Goal: Browse casually: Explore the website without a specific task or goal

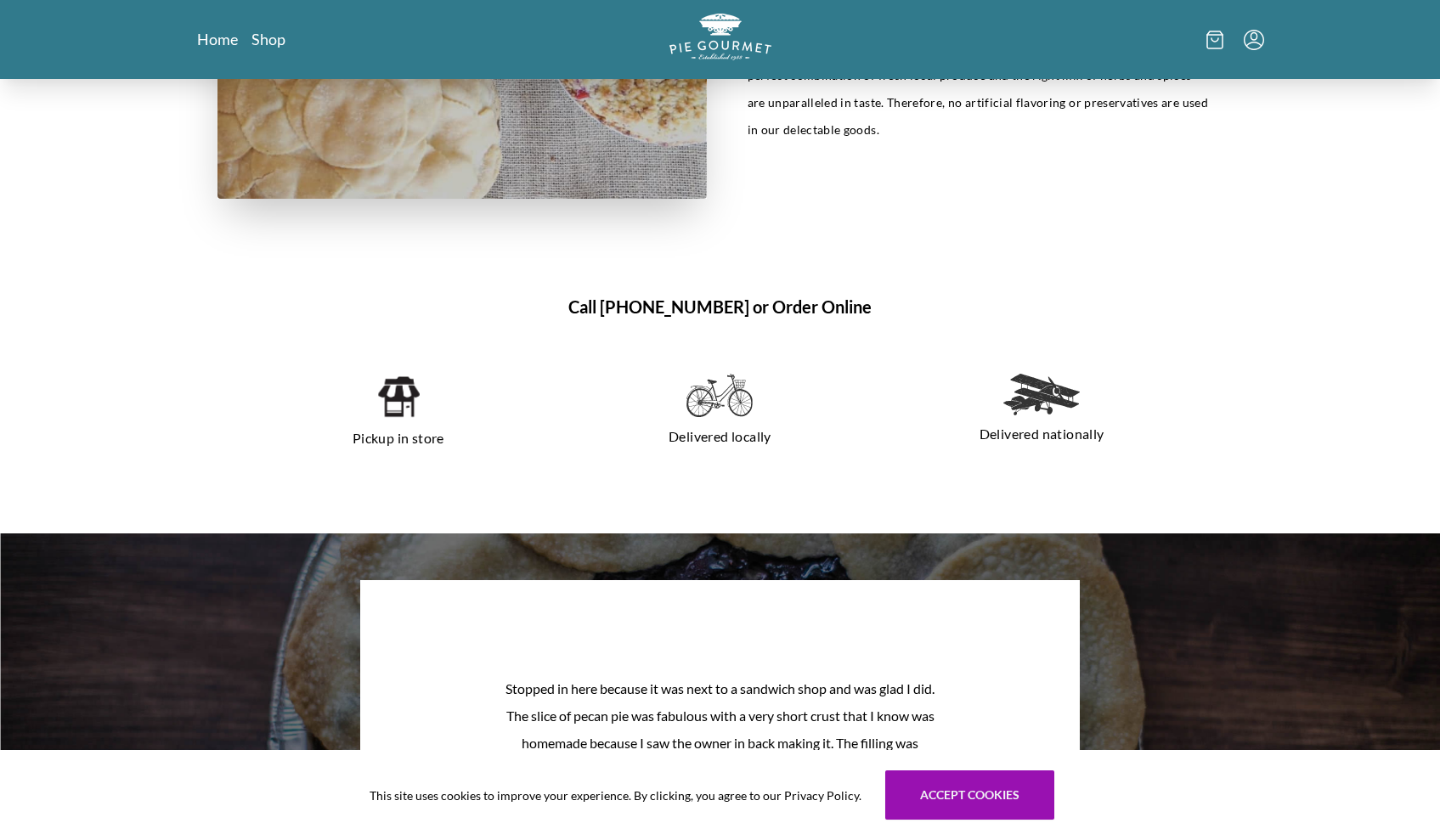
scroll to position [1083, 0]
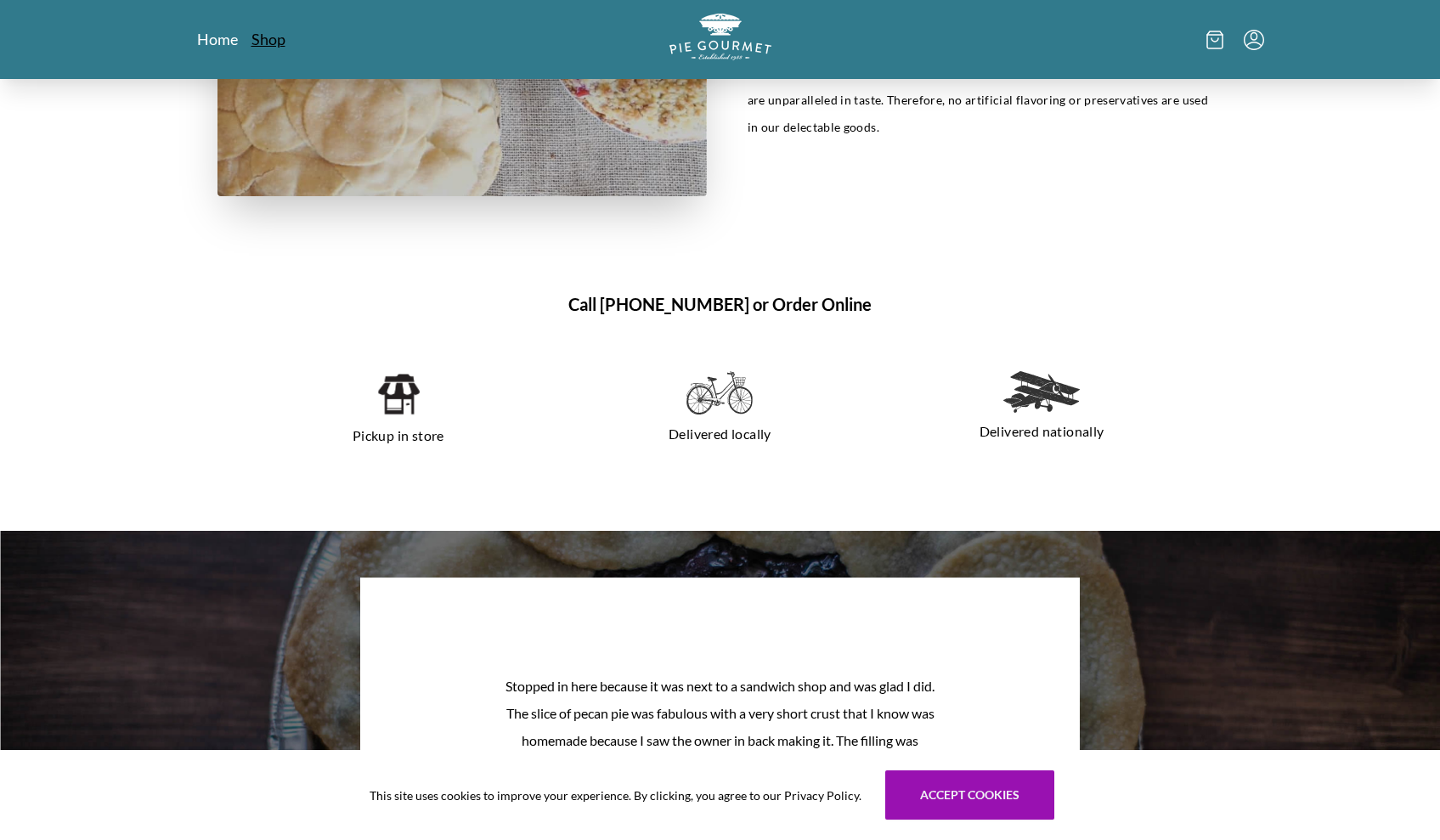
click at [267, 37] on link "Shop" at bounding box center [269, 39] width 34 height 20
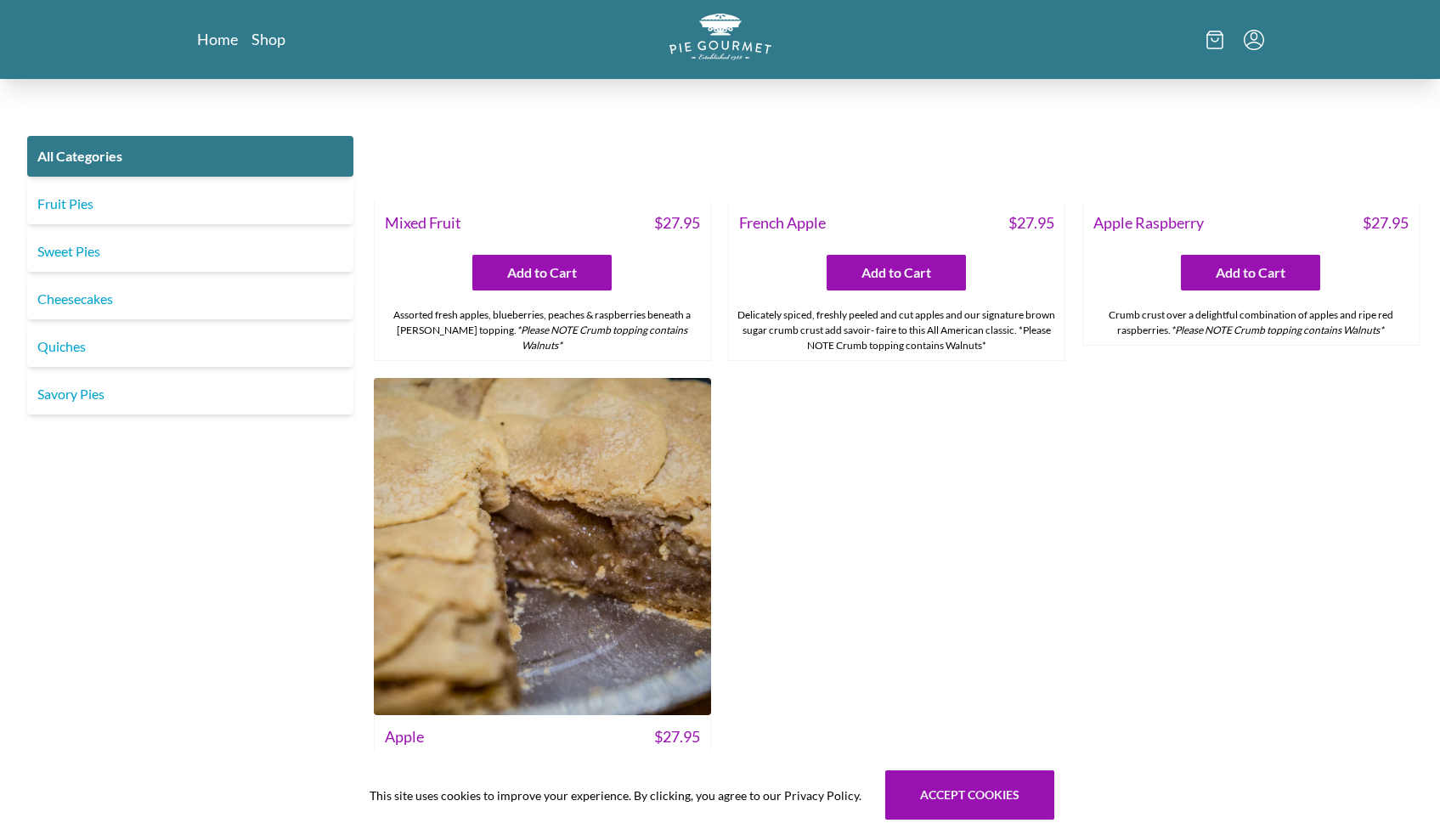
scroll to position [5724, 0]
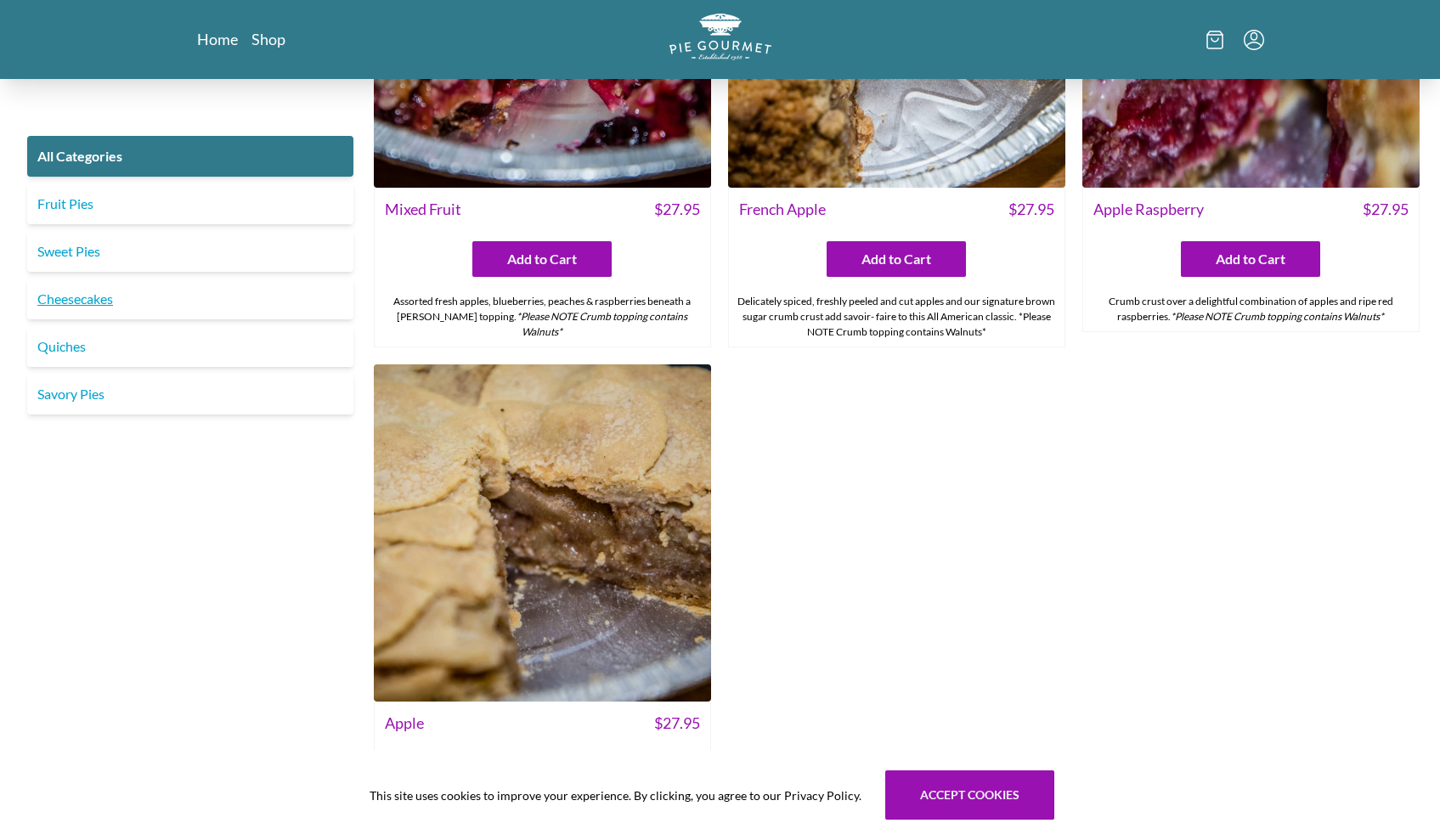
click at [87, 303] on link "Cheesecakes" at bounding box center [190, 299] width 326 height 41
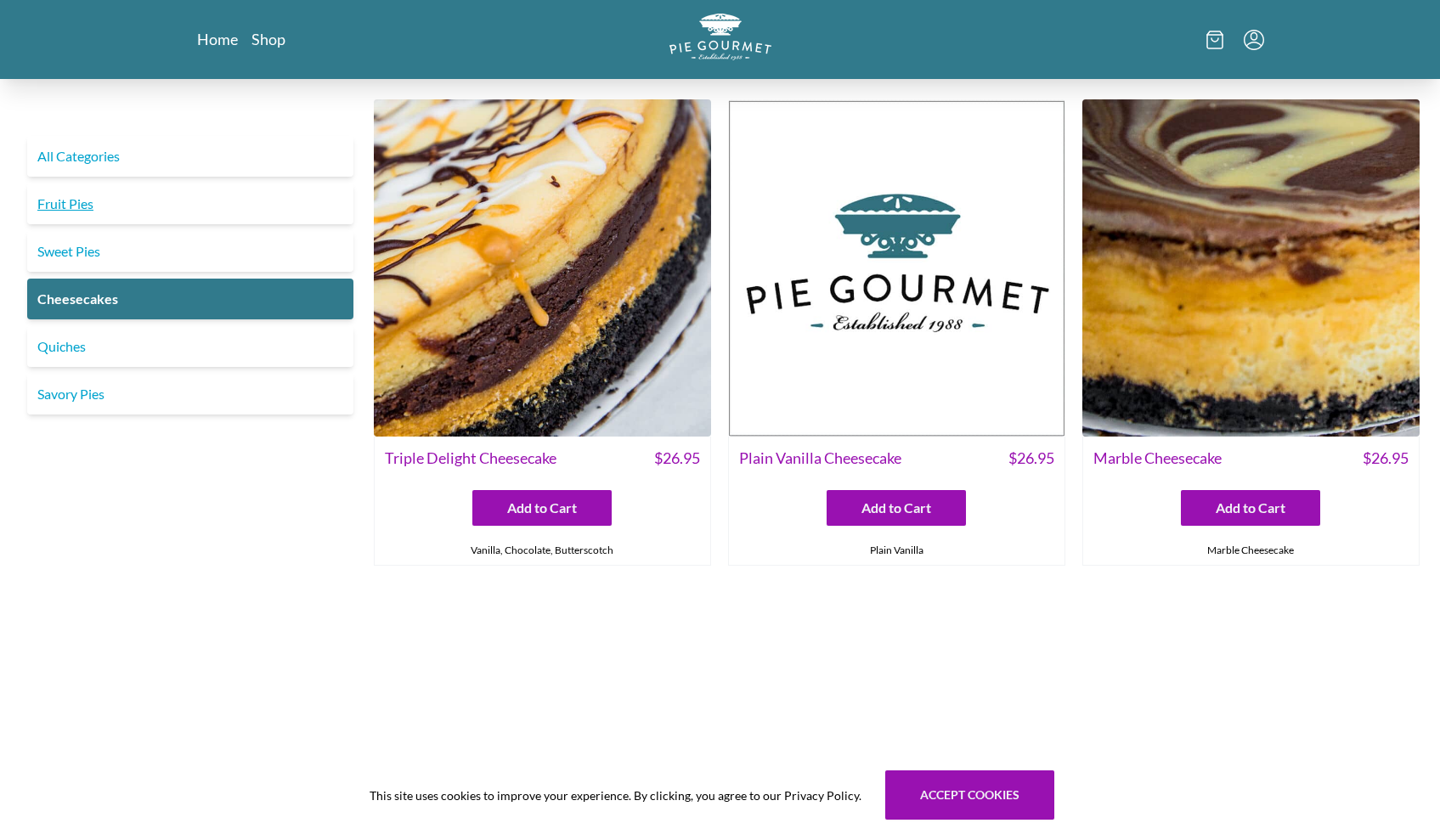
click at [88, 215] on link "Fruit Pies" at bounding box center [190, 204] width 326 height 41
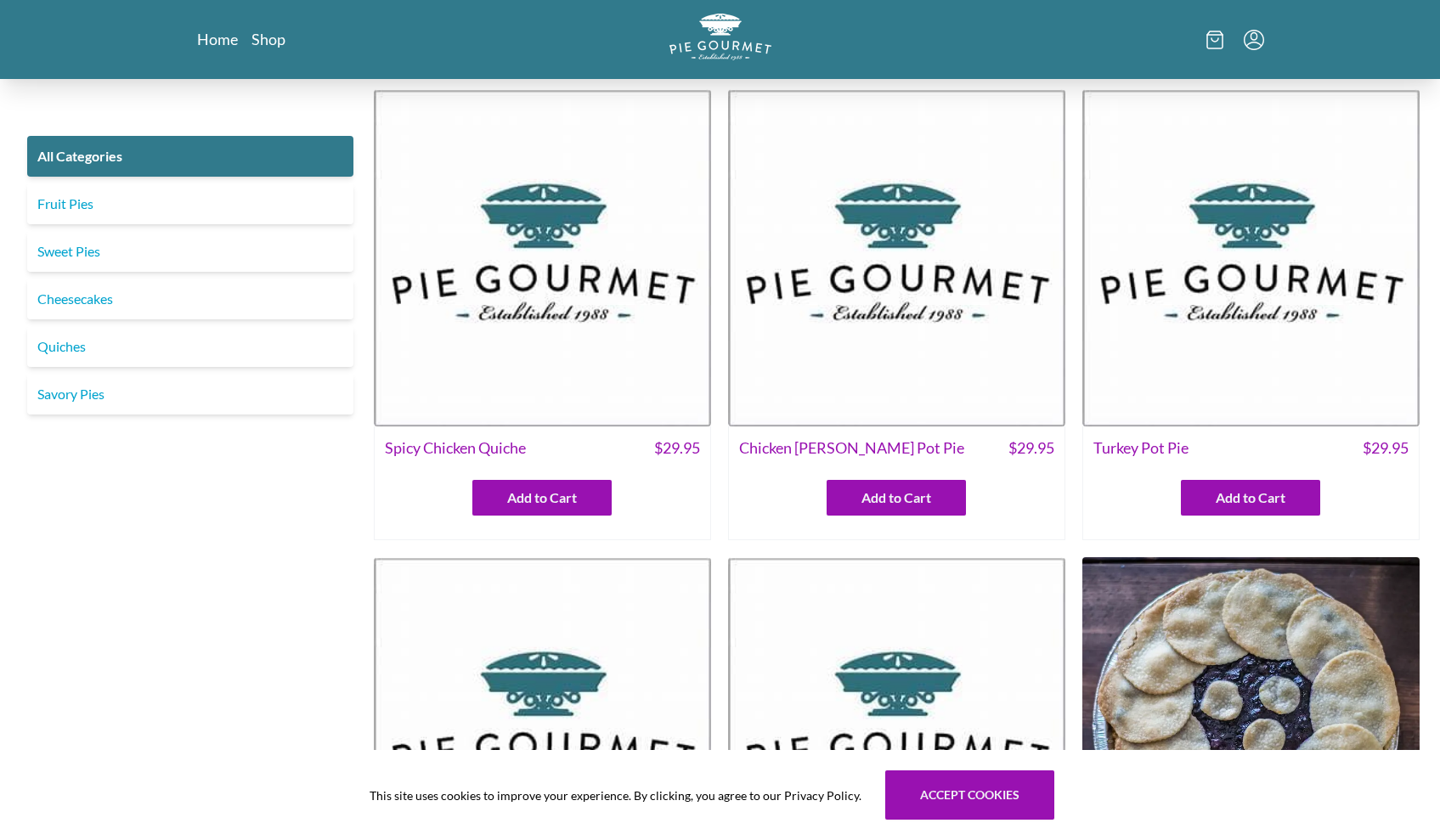
scroll to position [1083, 0]
